Goal: Task Accomplishment & Management: Complete application form

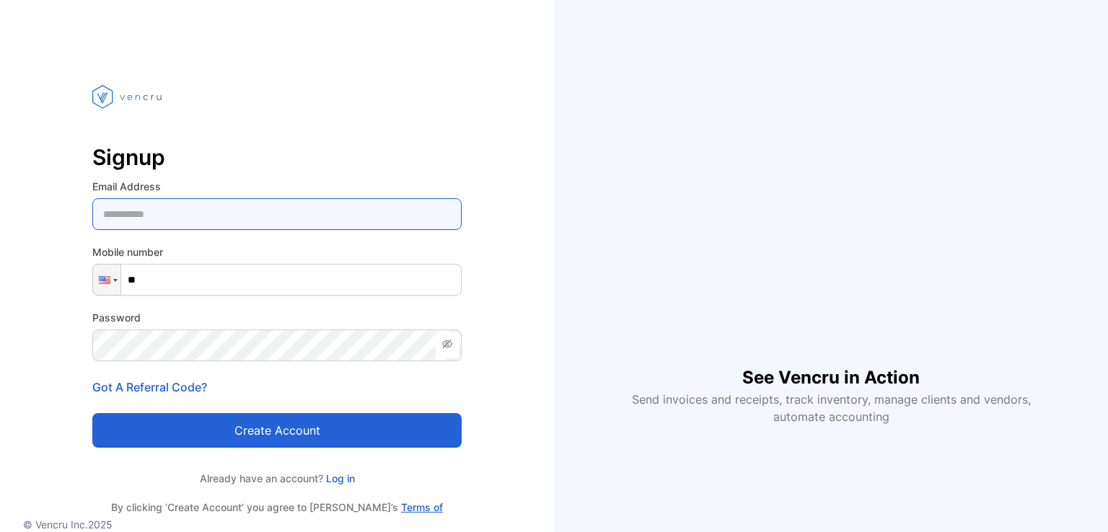
click at [136, 207] on Address-inputemail "email" at bounding box center [276, 214] width 369 height 32
type Address-inputemail "**********"
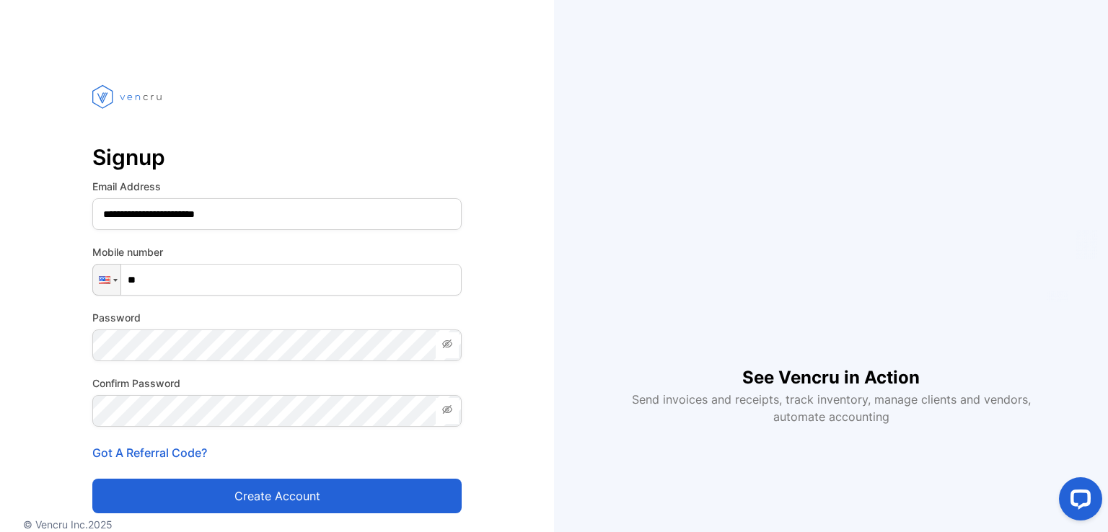
click at [448, 355] on span at bounding box center [447, 345] width 23 height 26
click at [343, 501] on button "Create account" at bounding box center [276, 496] width 369 height 35
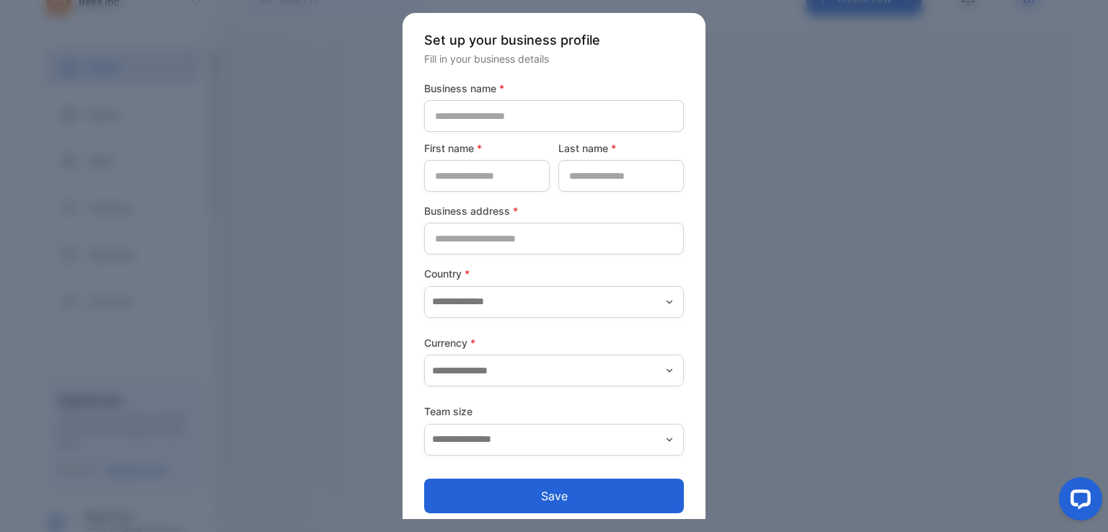
click at [560, 471] on div "Save" at bounding box center [554, 488] width 260 height 52
click at [546, 496] on button "Save" at bounding box center [554, 496] width 260 height 35
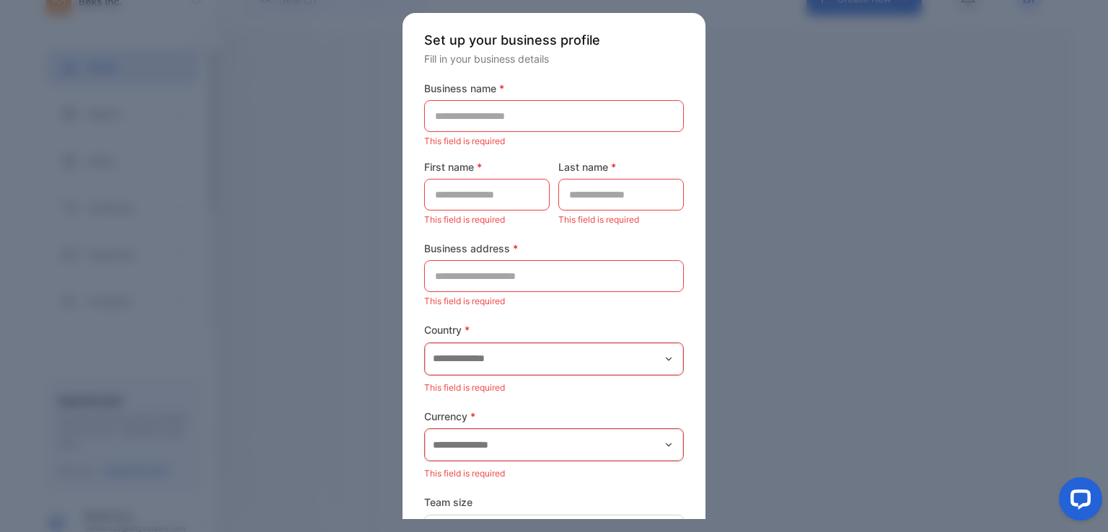
click at [783, 289] on div at bounding box center [554, 266] width 1108 height 532
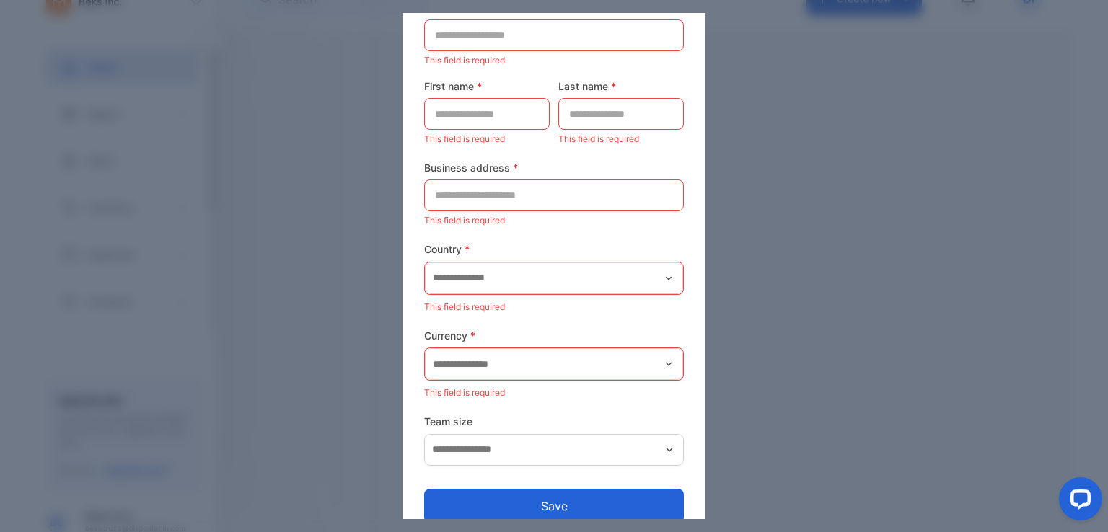
scroll to position [102, 0]
